Goal: Find specific page/section: Find specific page/section

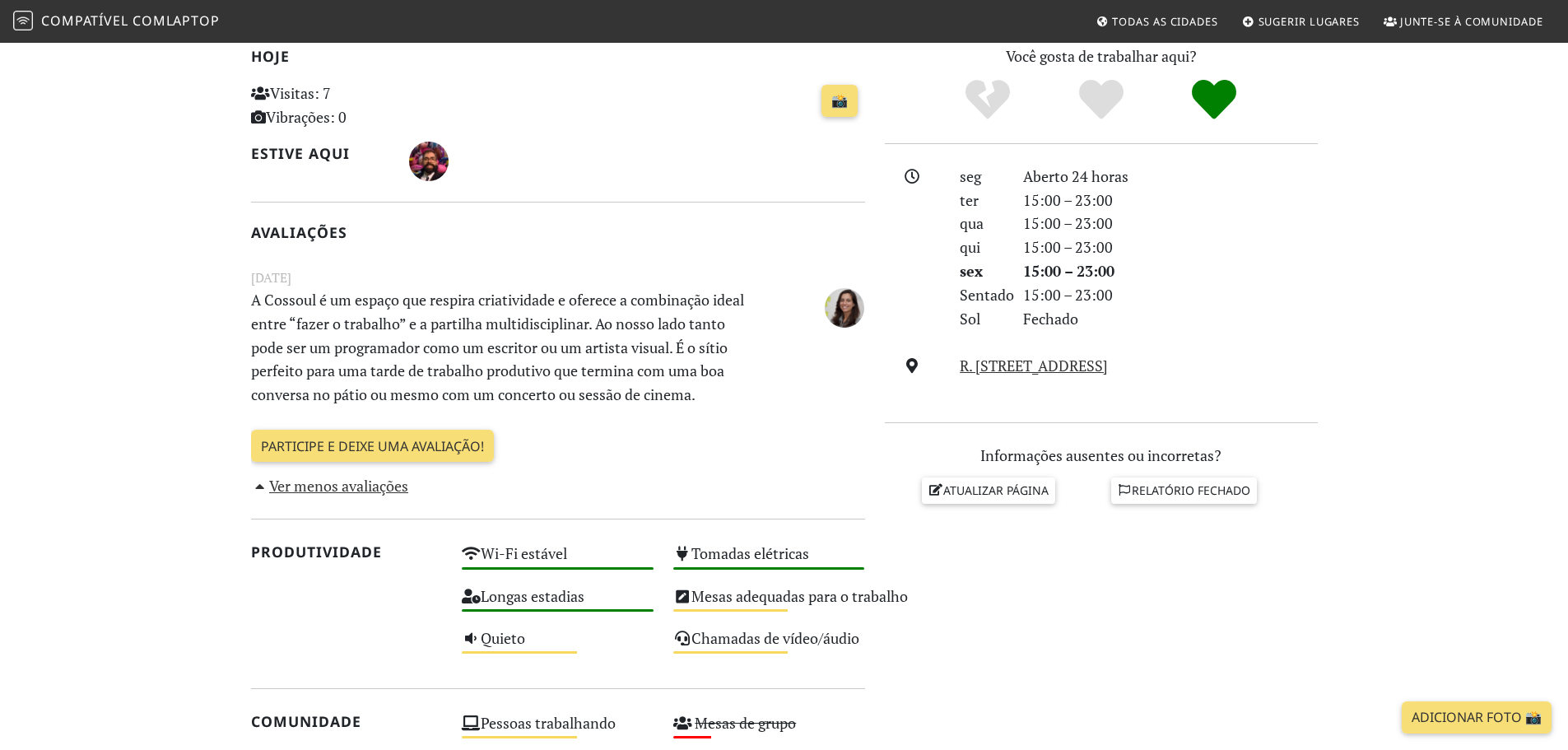
scroll to position [330, 0]
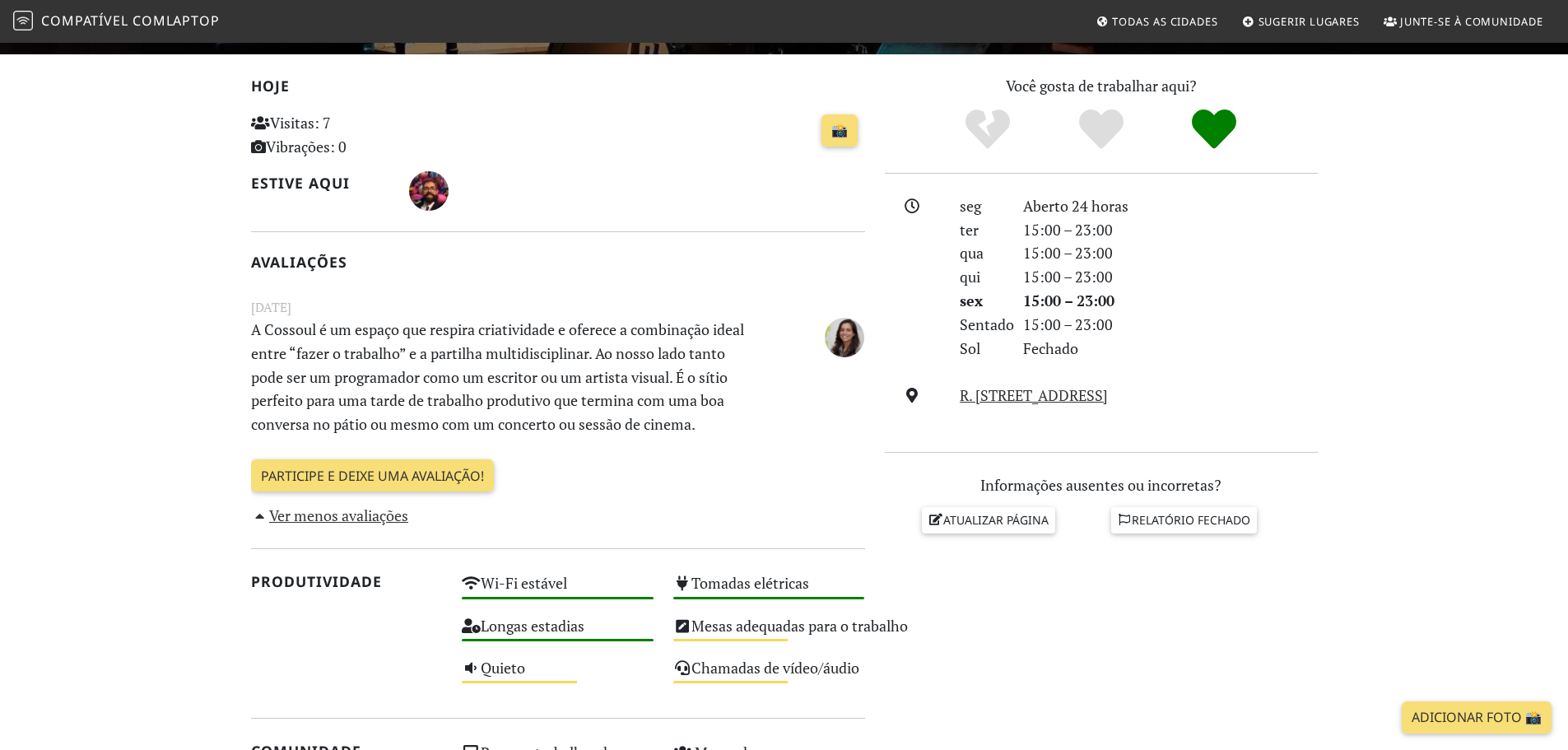
click at [352, 518] on font "Ver menos avaliações" at bounding box center [338, 515] width 139 height 19
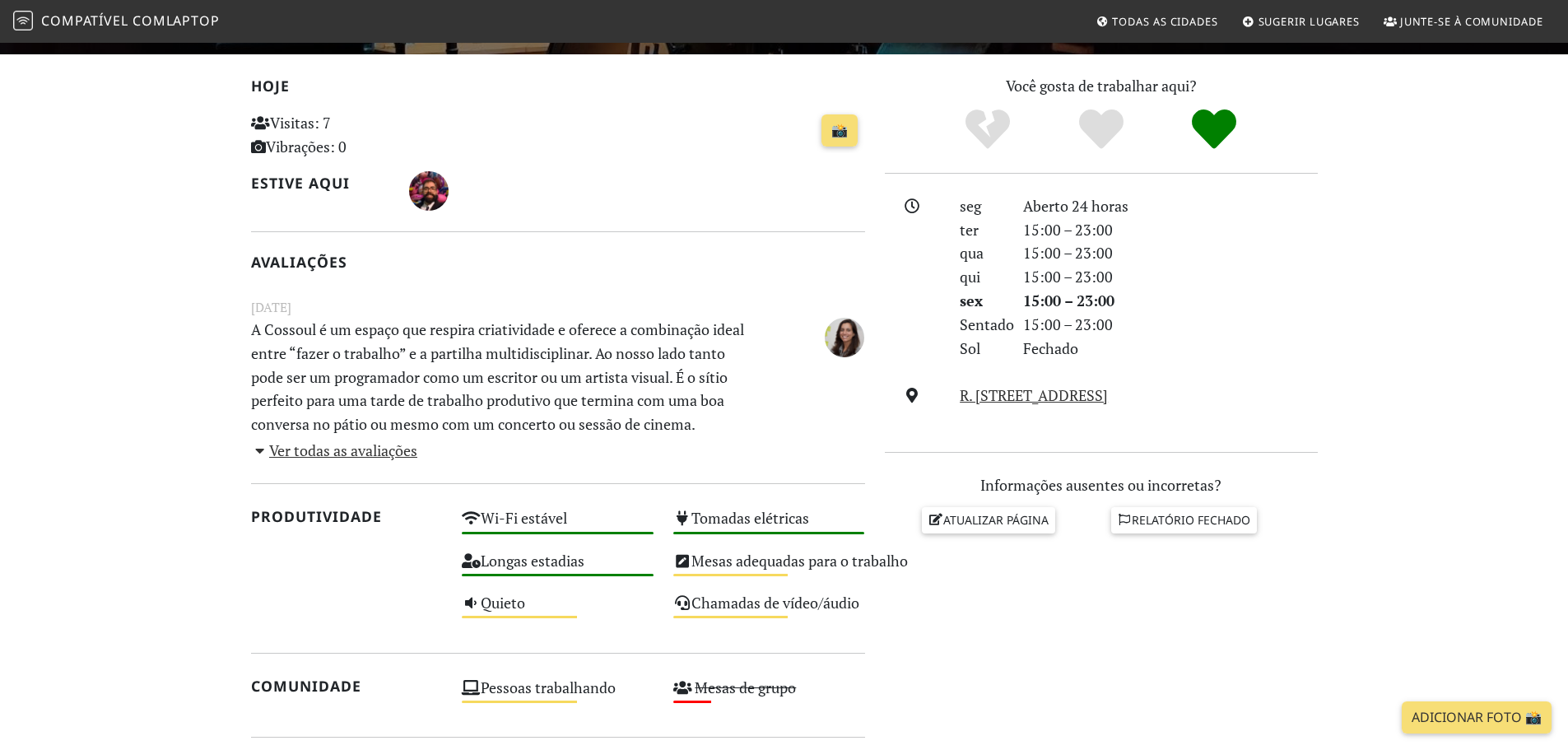
click at [346, 450] on font "Ver todas as avaliações" at bounding box center [343, 450] width 149 height 19
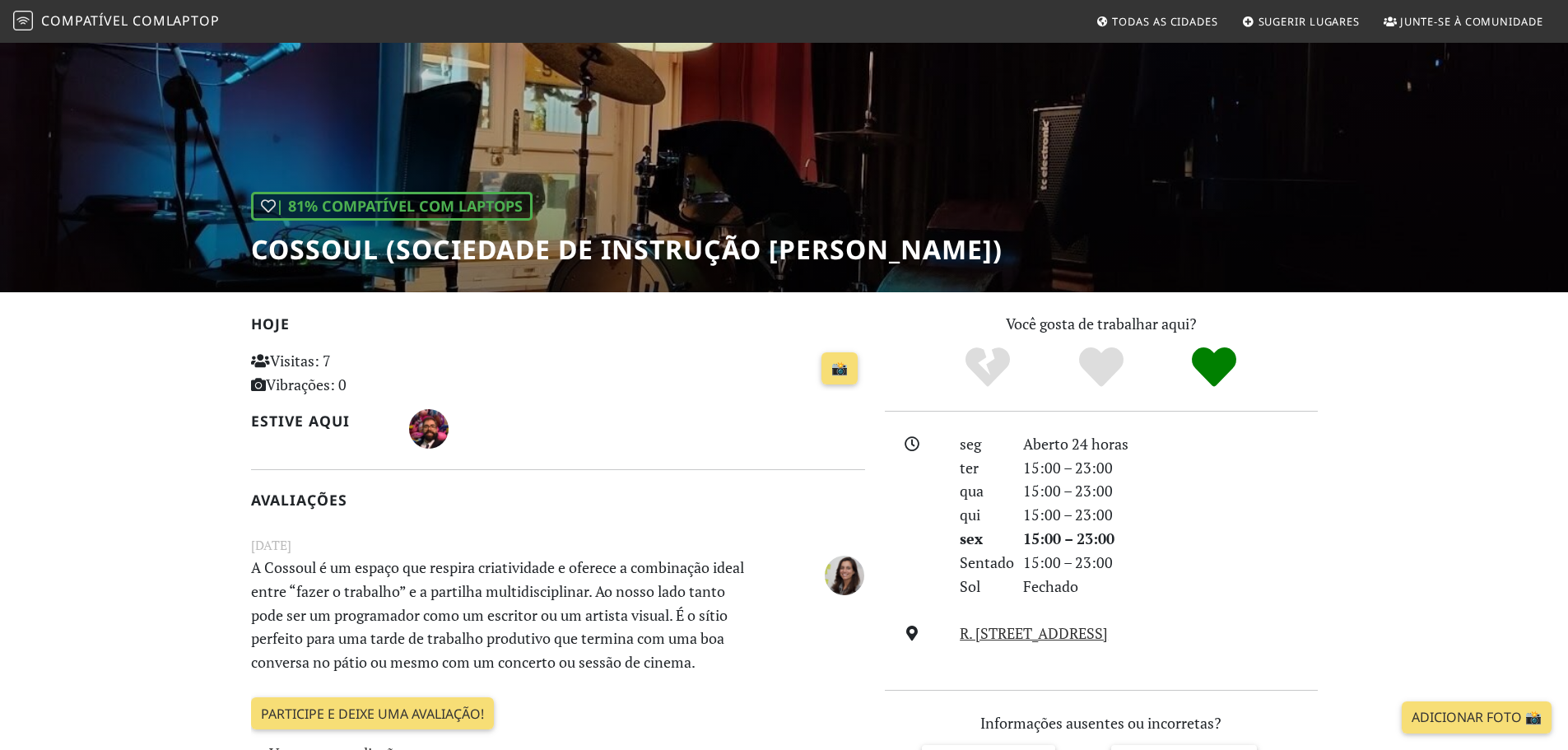
scroll to position [82, 0]
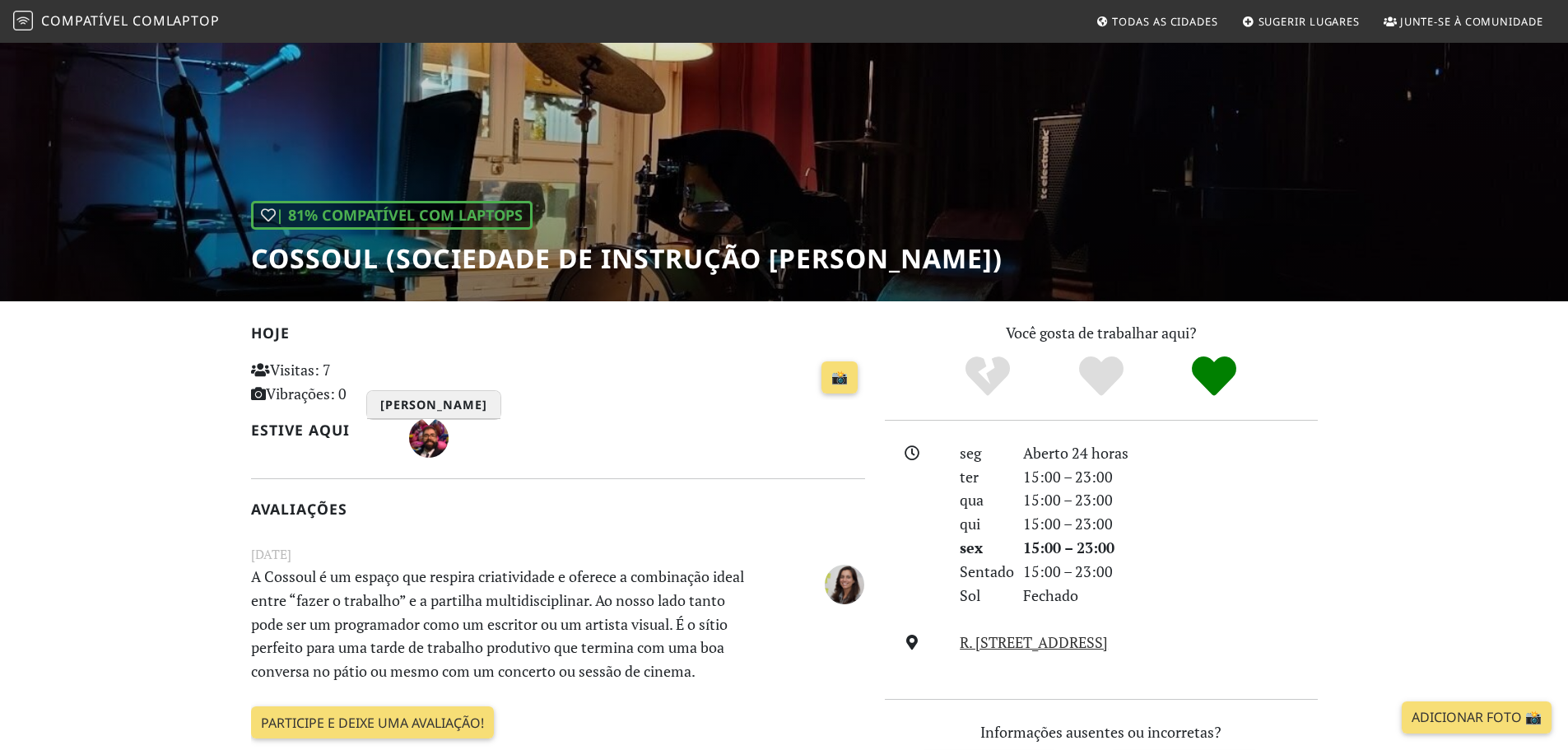
click at [438, 435] on img "Pedro Moura" at bounding box center [428, 438] width 40 height 40
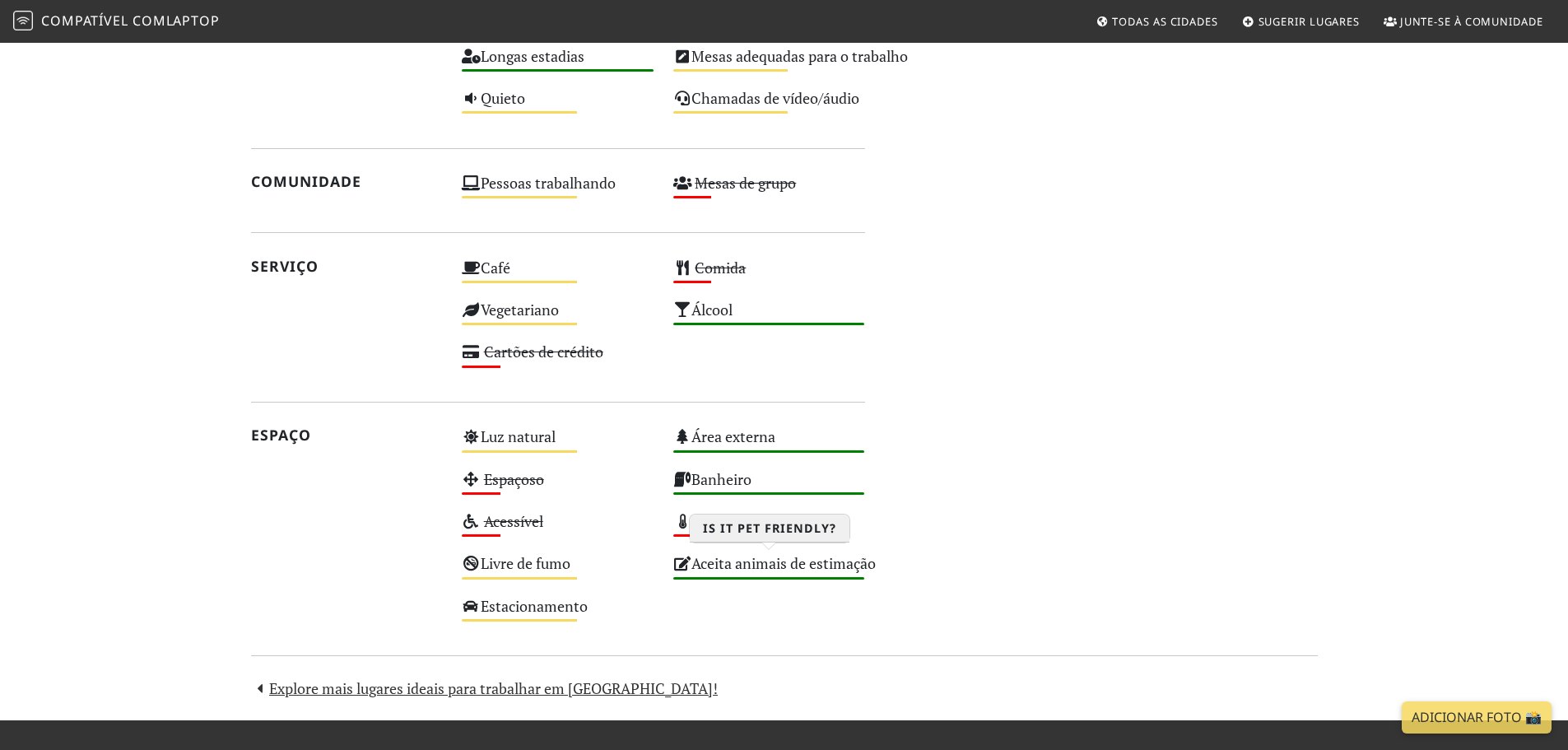
scroll to position [1025, 0]
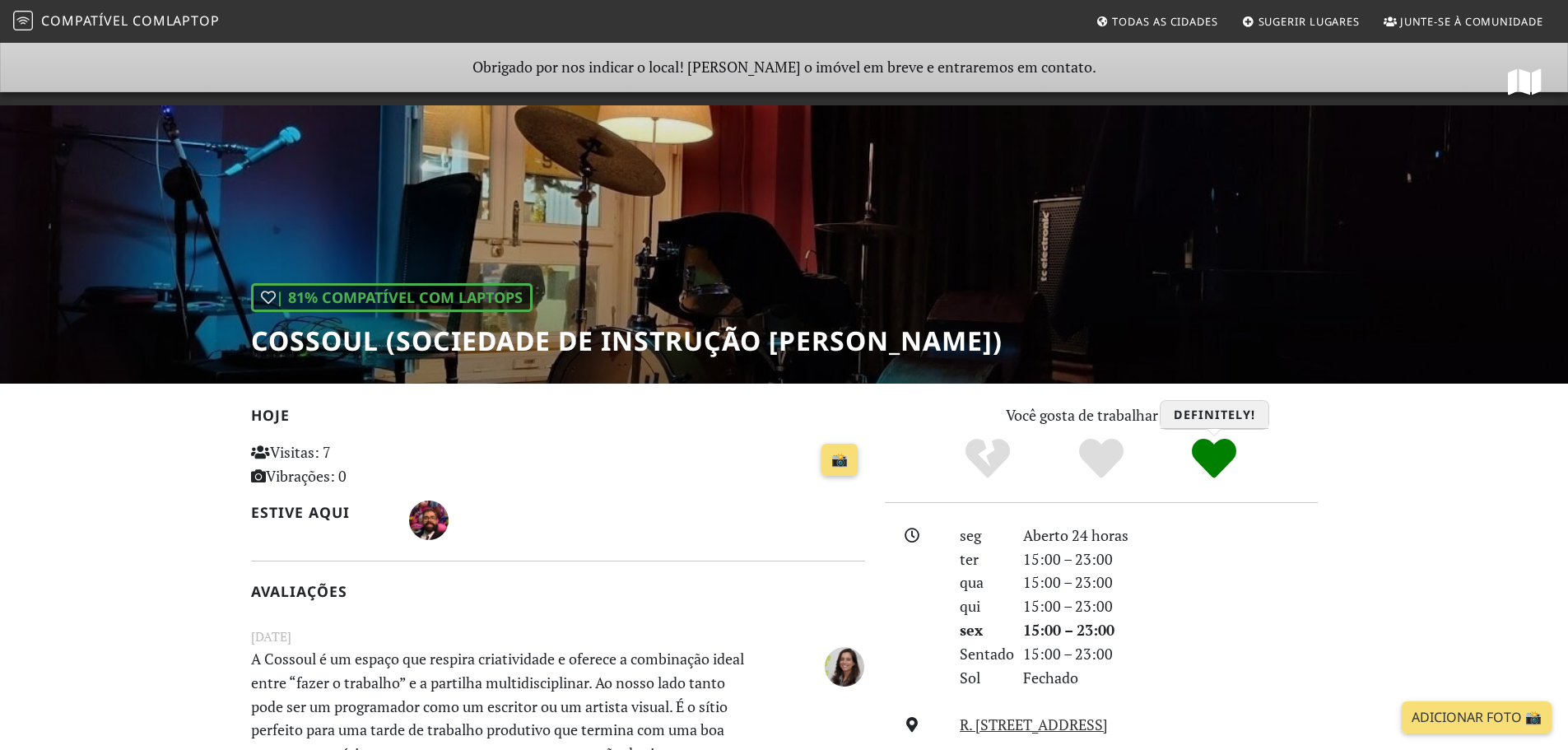
click at [1217, 457] on icon "Definitivamente!" at bounding box center [1214, 459] width 44 height 44
